Goal: Book appointment/travel/reservation

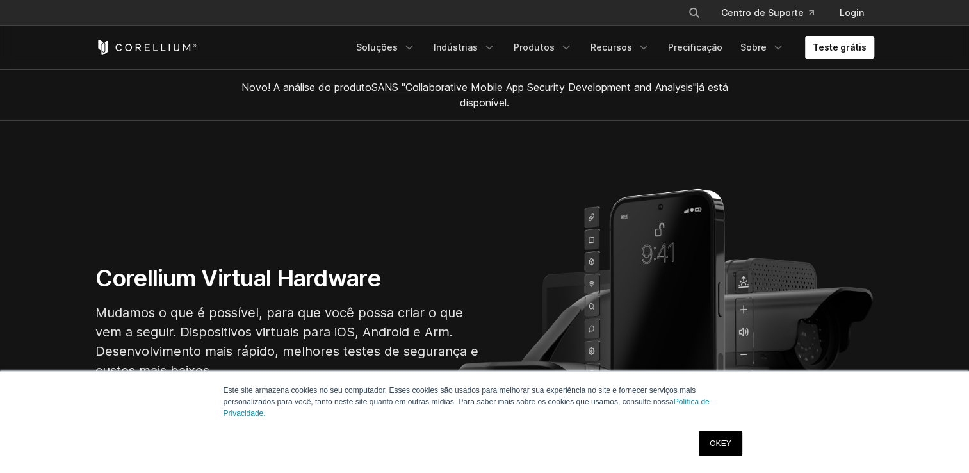
click at [814, 57] on link "Teste grátis" at bounding box center [839, 47] width 69 height 23
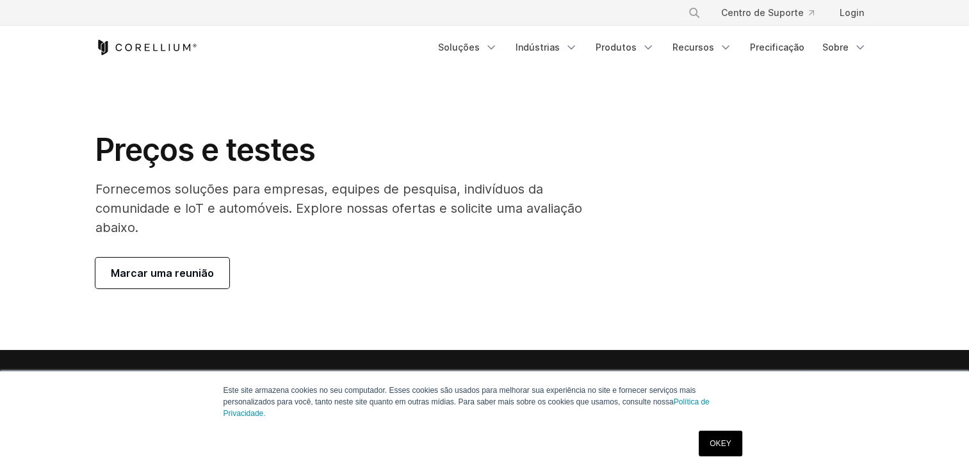
click at [195, 265] on link "Marcar uma reunião" at bounding box center [162, 273] width 134 height 31
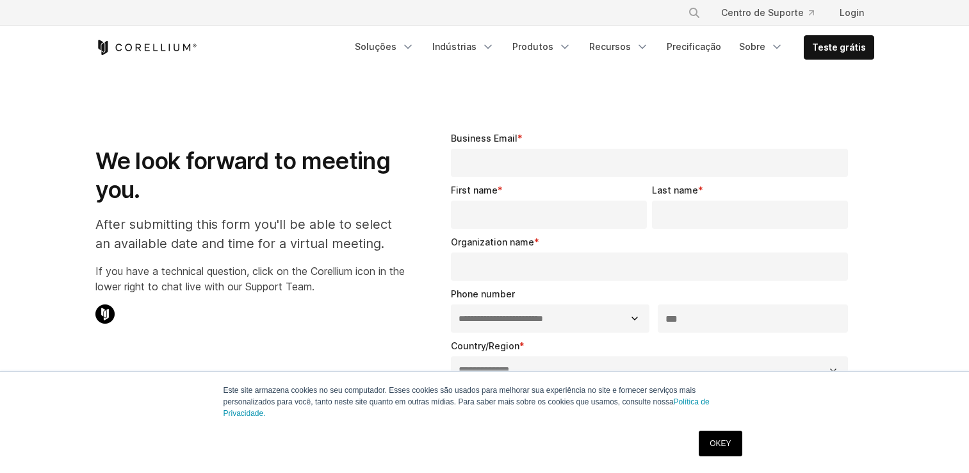
select select "**"
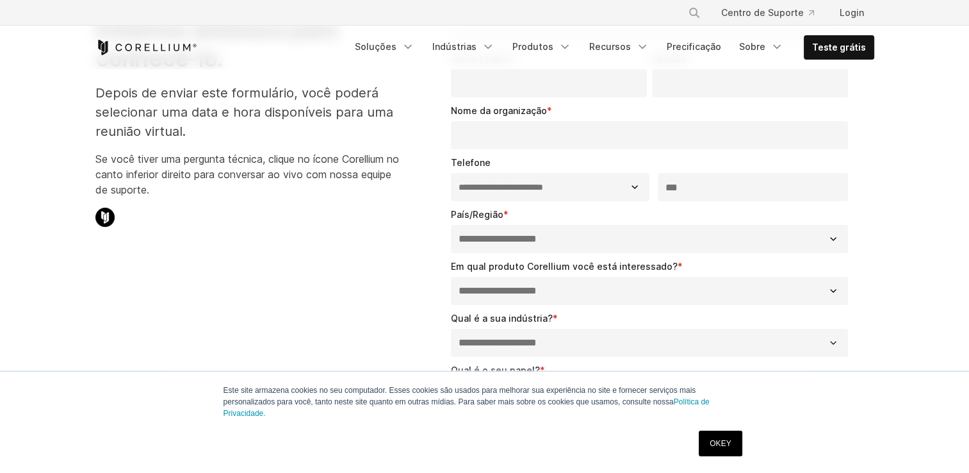
scroll to position [128, 0]
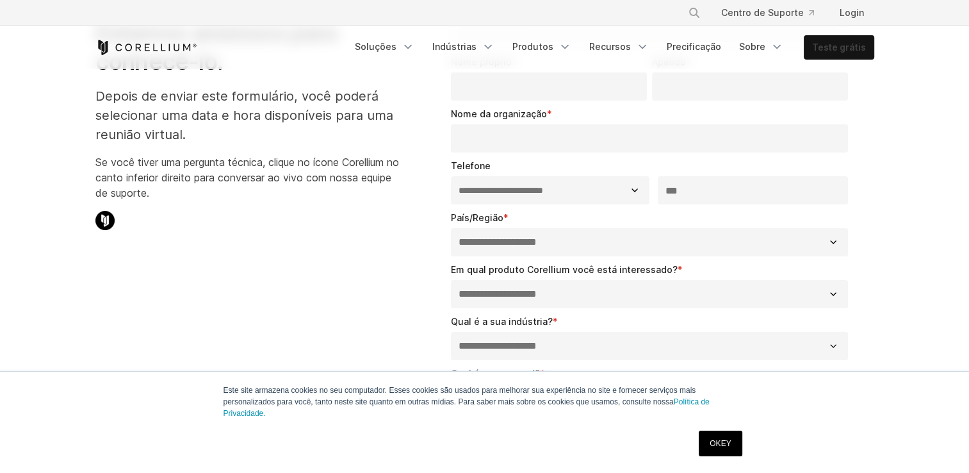
click at [825, 54] on link "Teste grátis" at bounding box center [839, 47] width 69 height 23
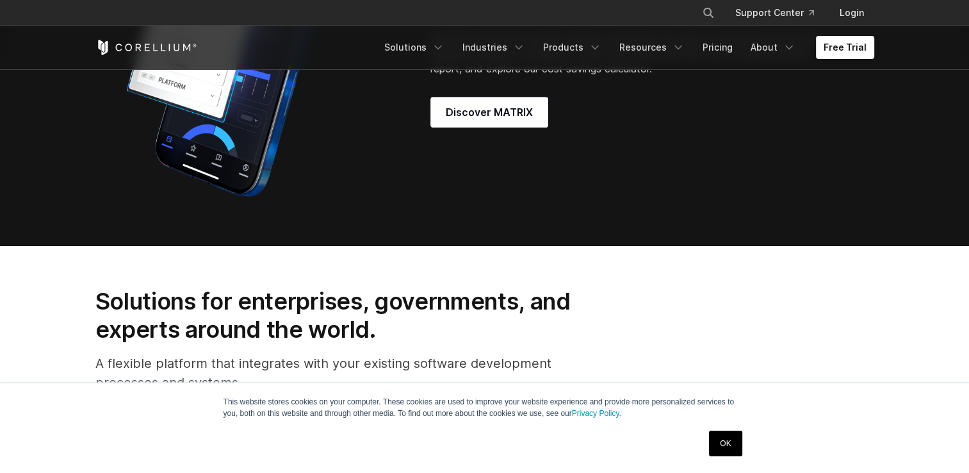
scroll to position [1217, 0]
